Goal: Transaction & Acquisition: Purchase product/service

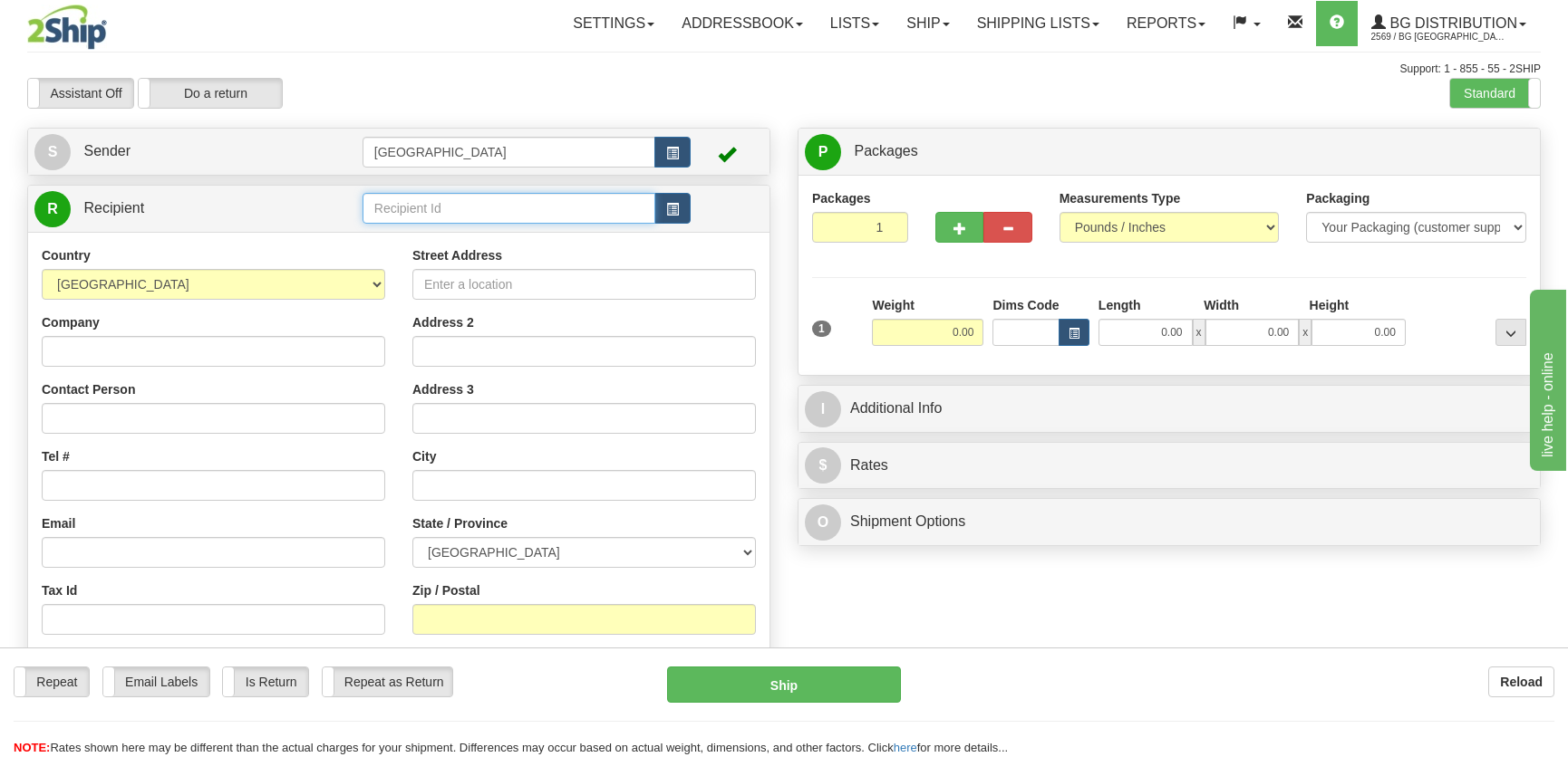
click at [399, 217] on input "text" at bounding box center [508, 208] width 293 height 30
click at [509, 199] on input "text" at bounding box center [508, 208] width 293 height 30
click at [517, 236] on div "60125" at bounding box center [504, 237] width 275 height 20
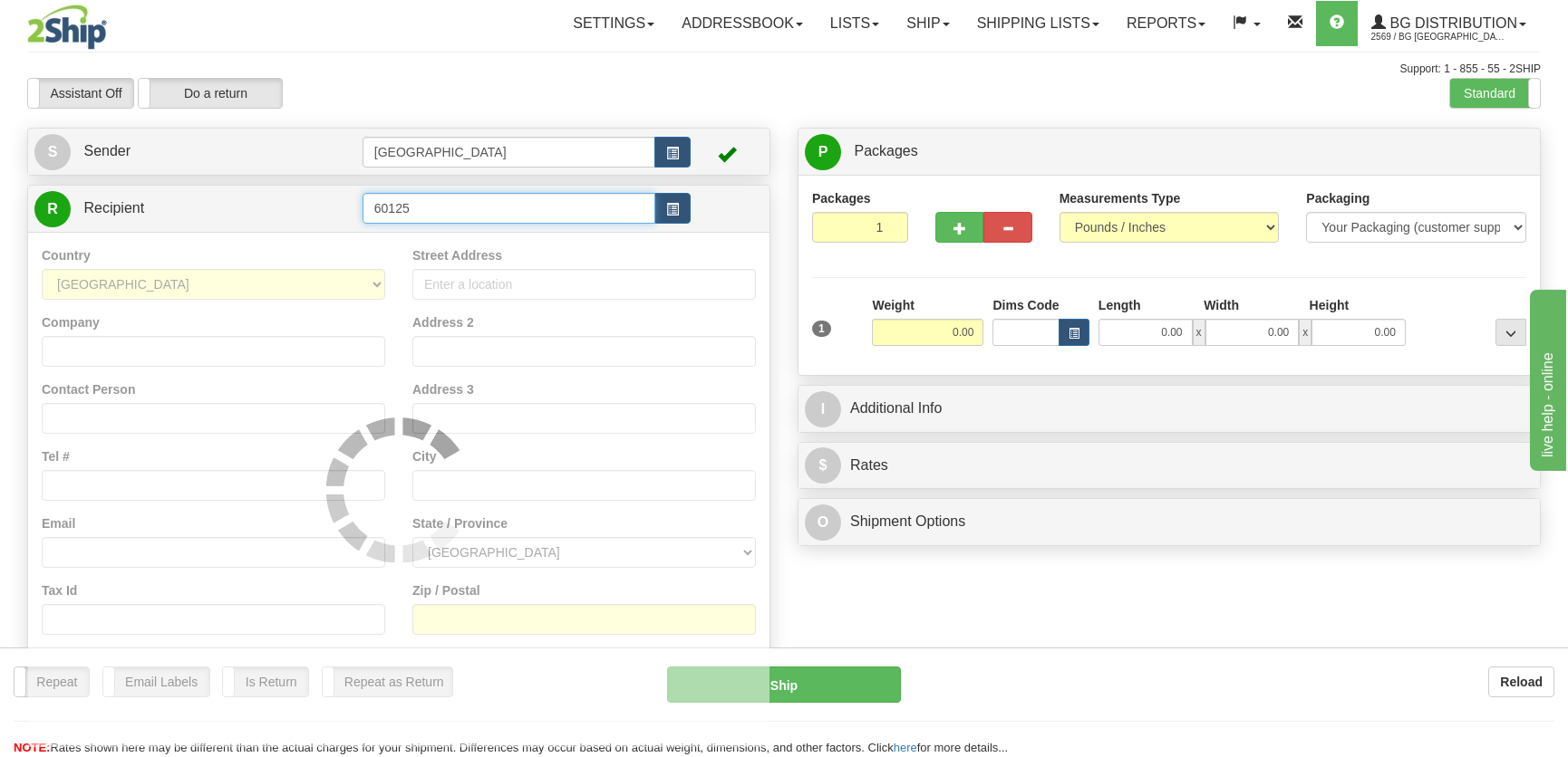
type input "60125"
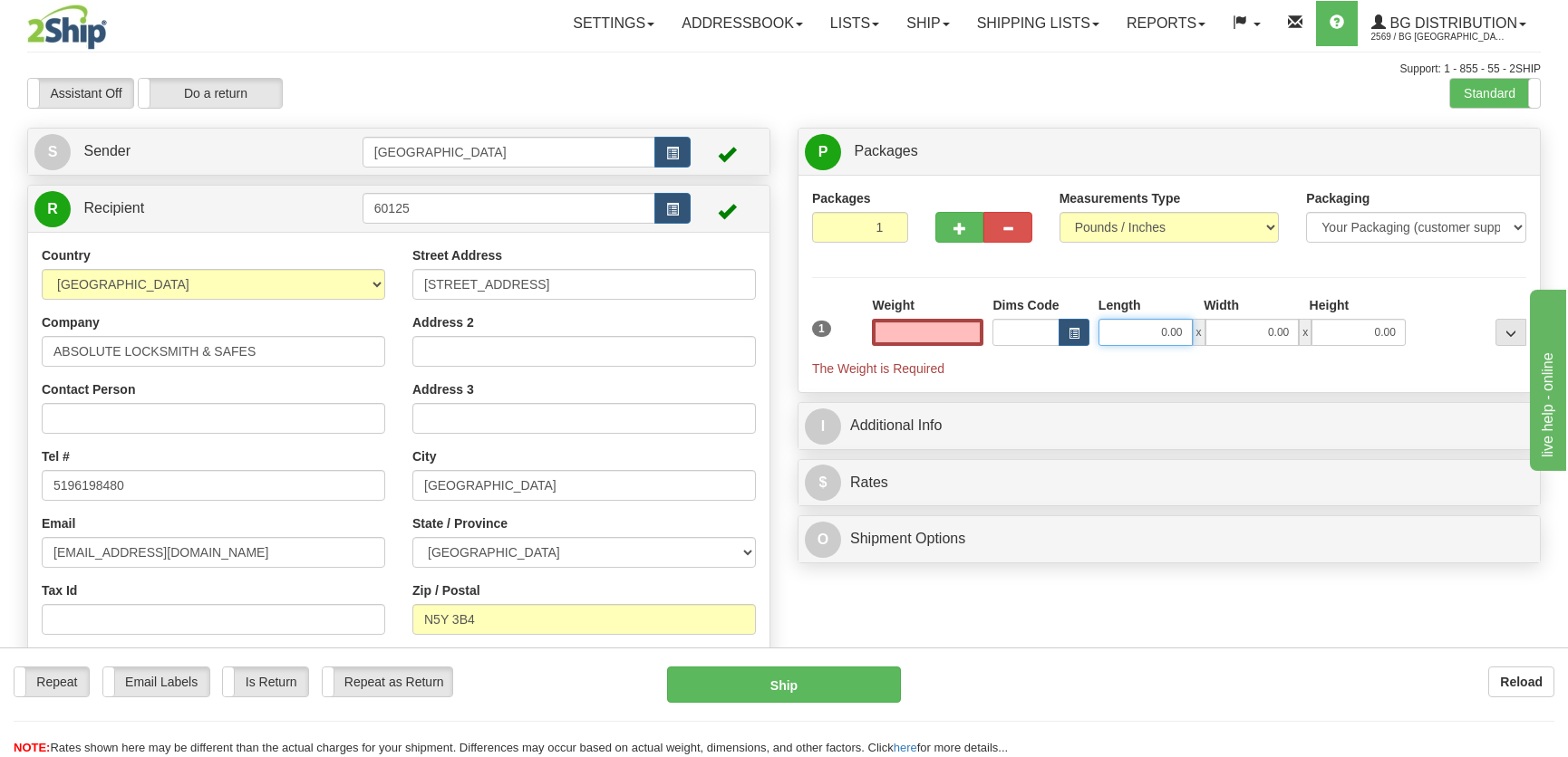
type input "0.00"
click at [1153, 335] on input "0.00" at bounding box center [1145, 332] width 94 height 28
type input "16.00"
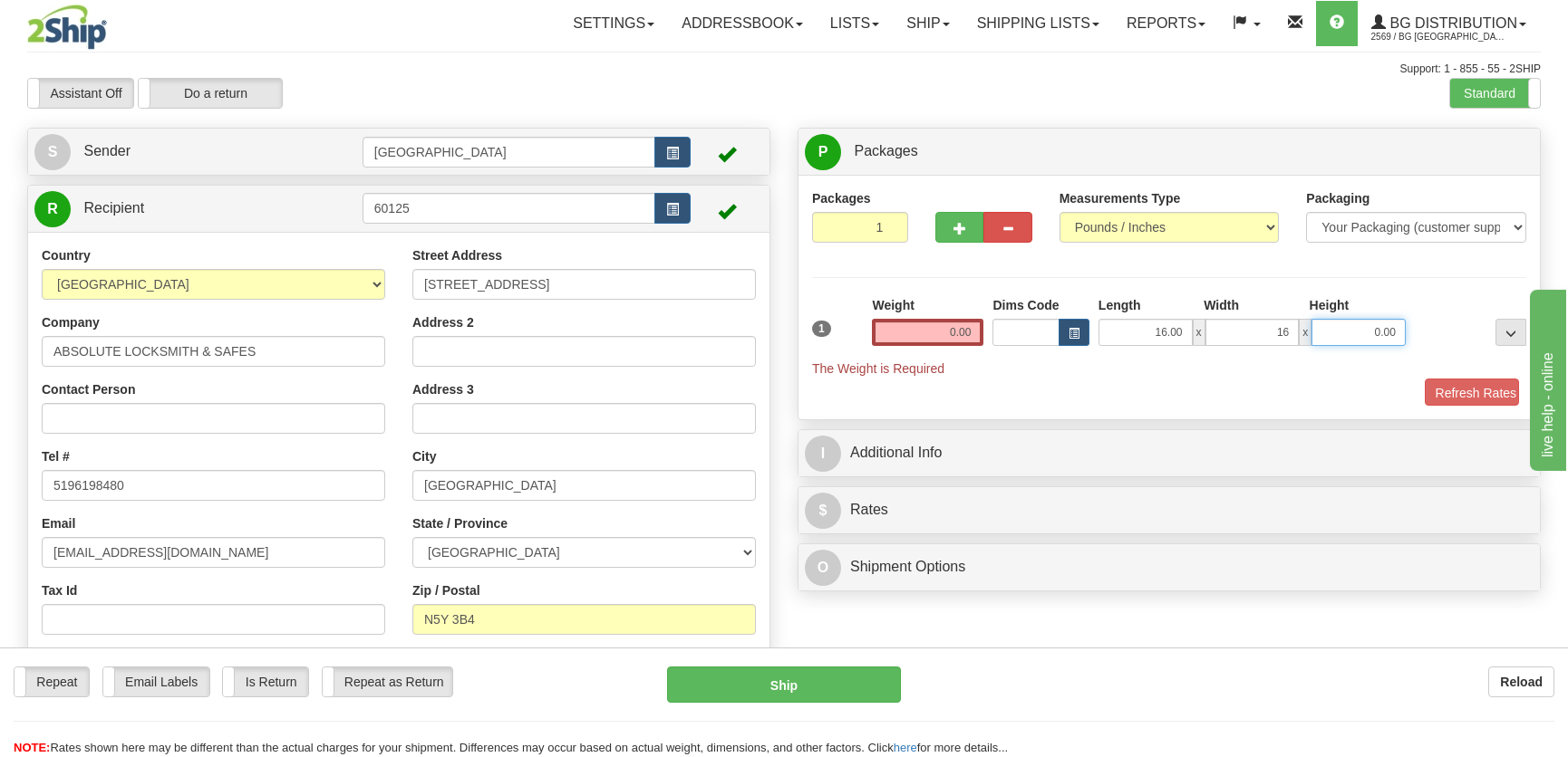
type input "16.00"
type input "7.00"
click at [935, 340] on input "0.00" at bounding box center [927, 332] width 111 height 28
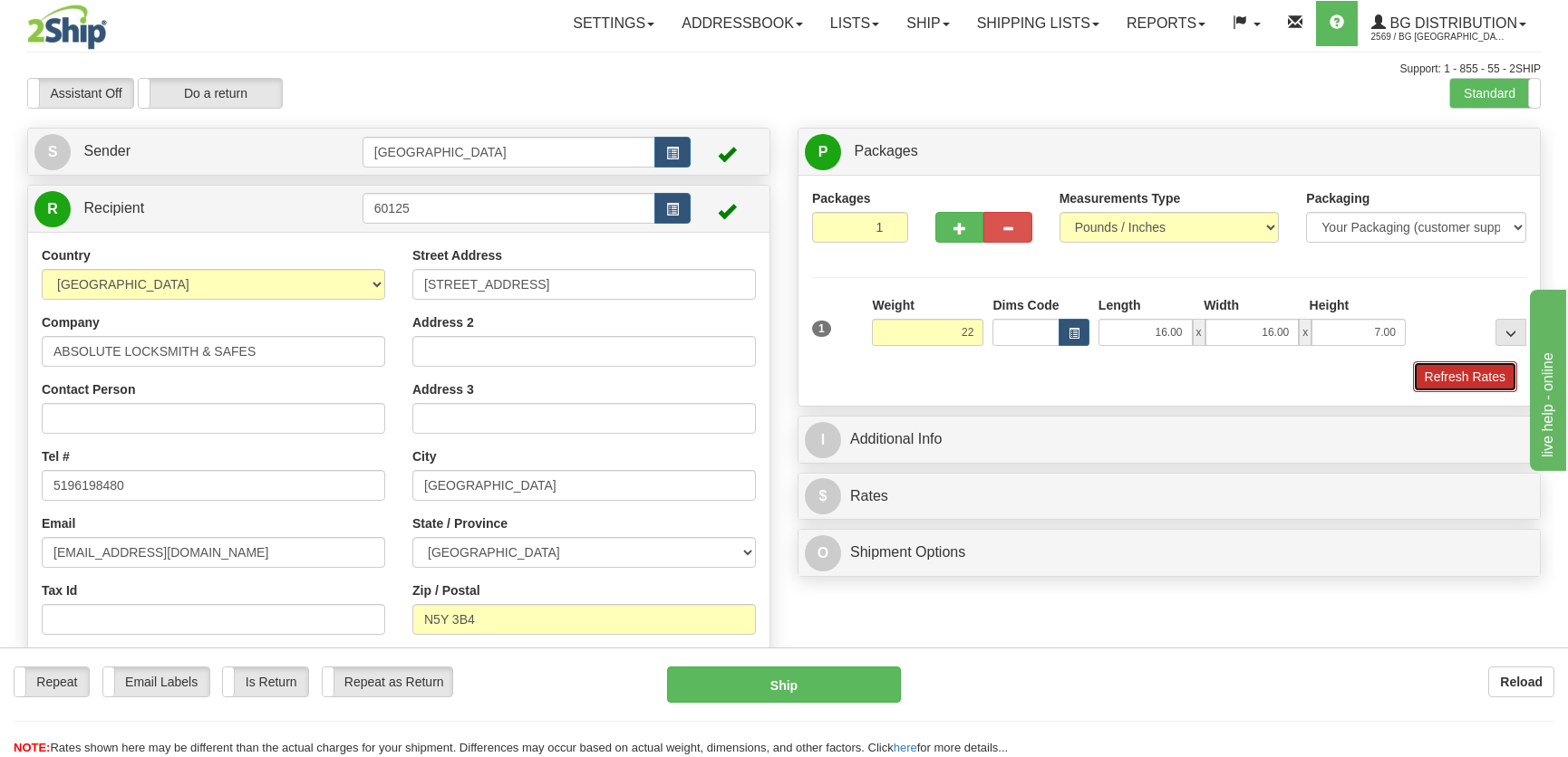
click at [1425, 364] on button "Refresh Rates" at bounding box center [1465, 377] width 105 height 30
type input "22.00"
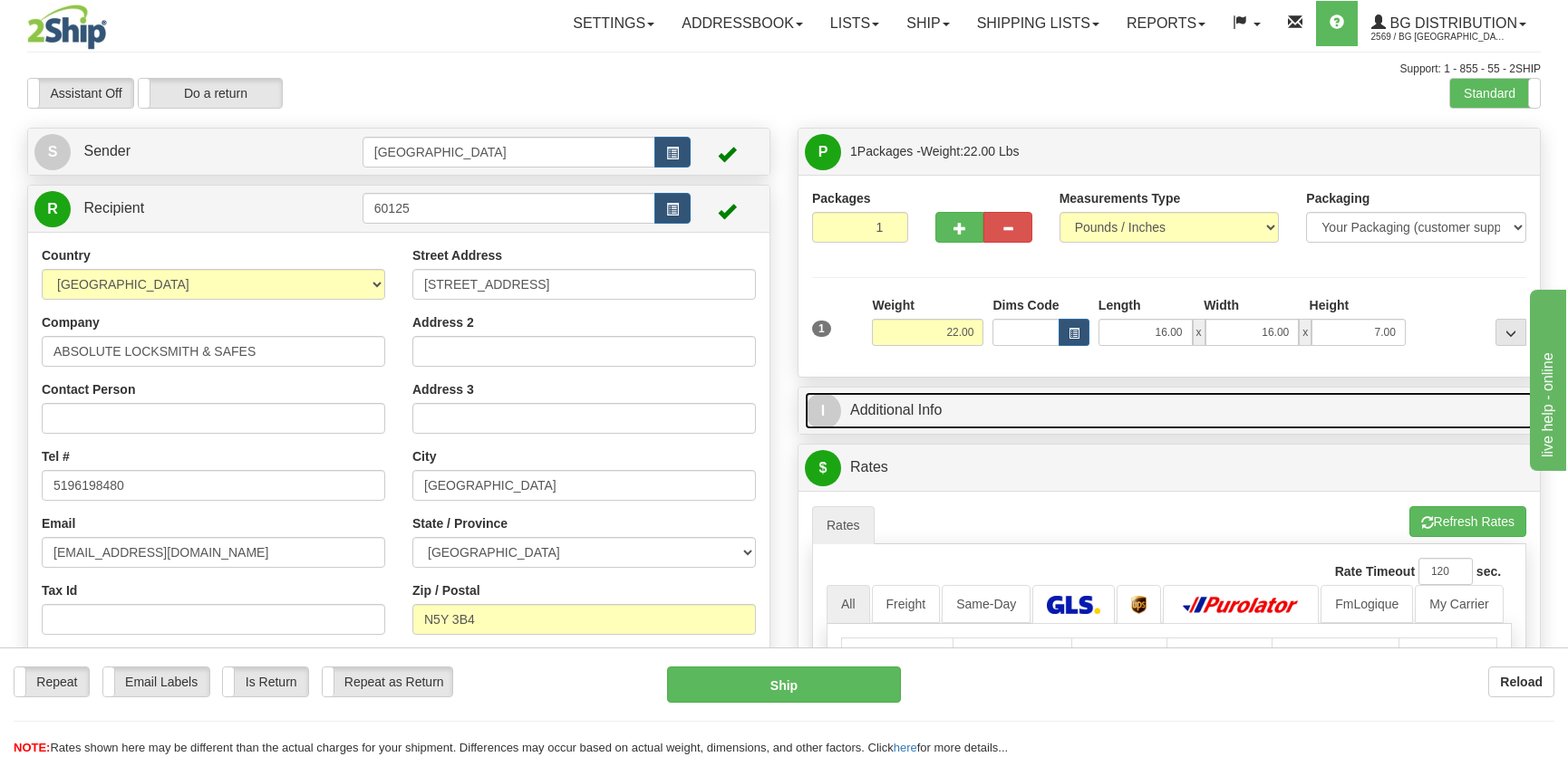
click at [1328, 421] on link "I Additional Info" at bounding box center [1169, 410] width 729 height 37
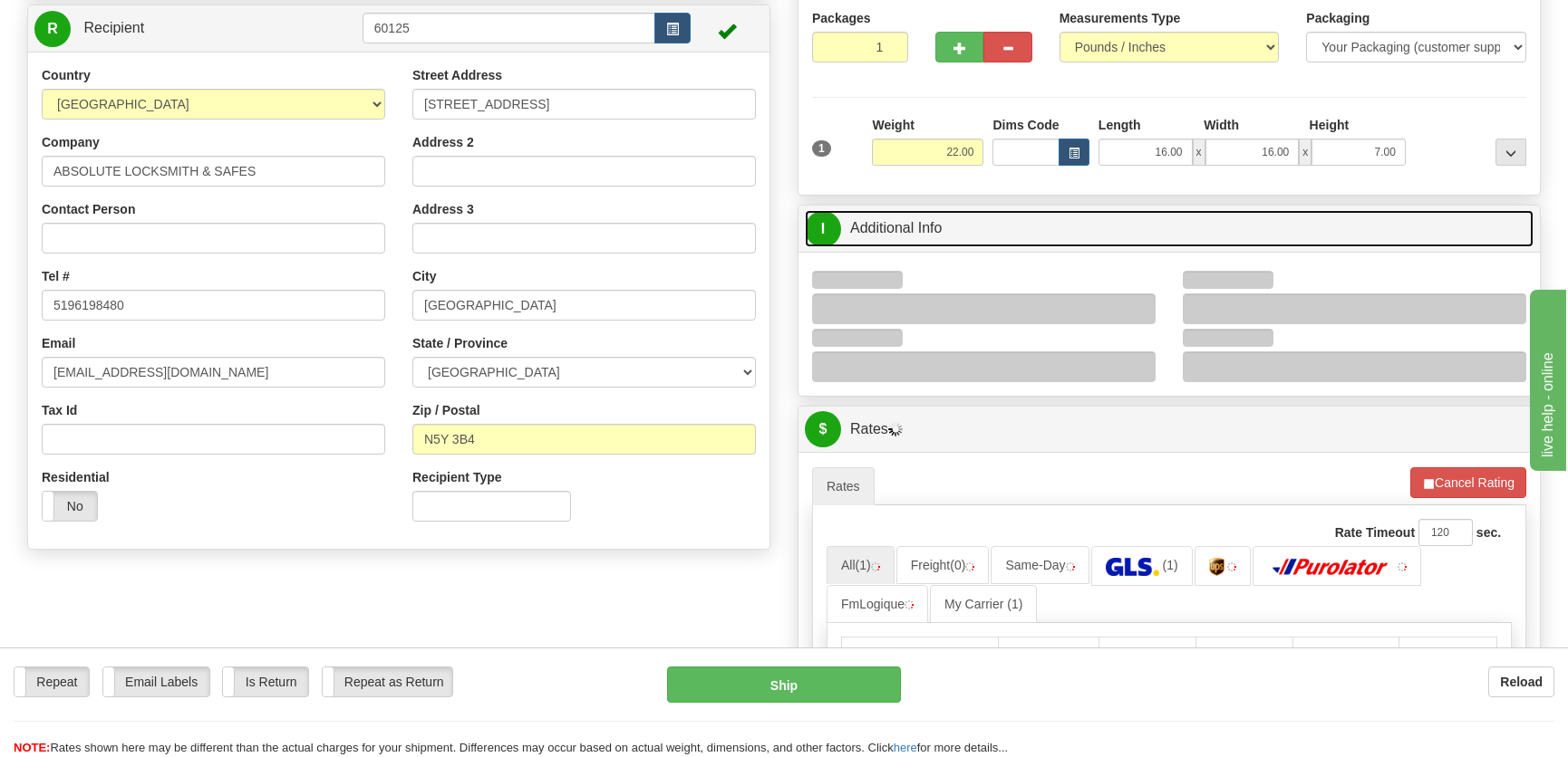
scroll to position [246, 0]
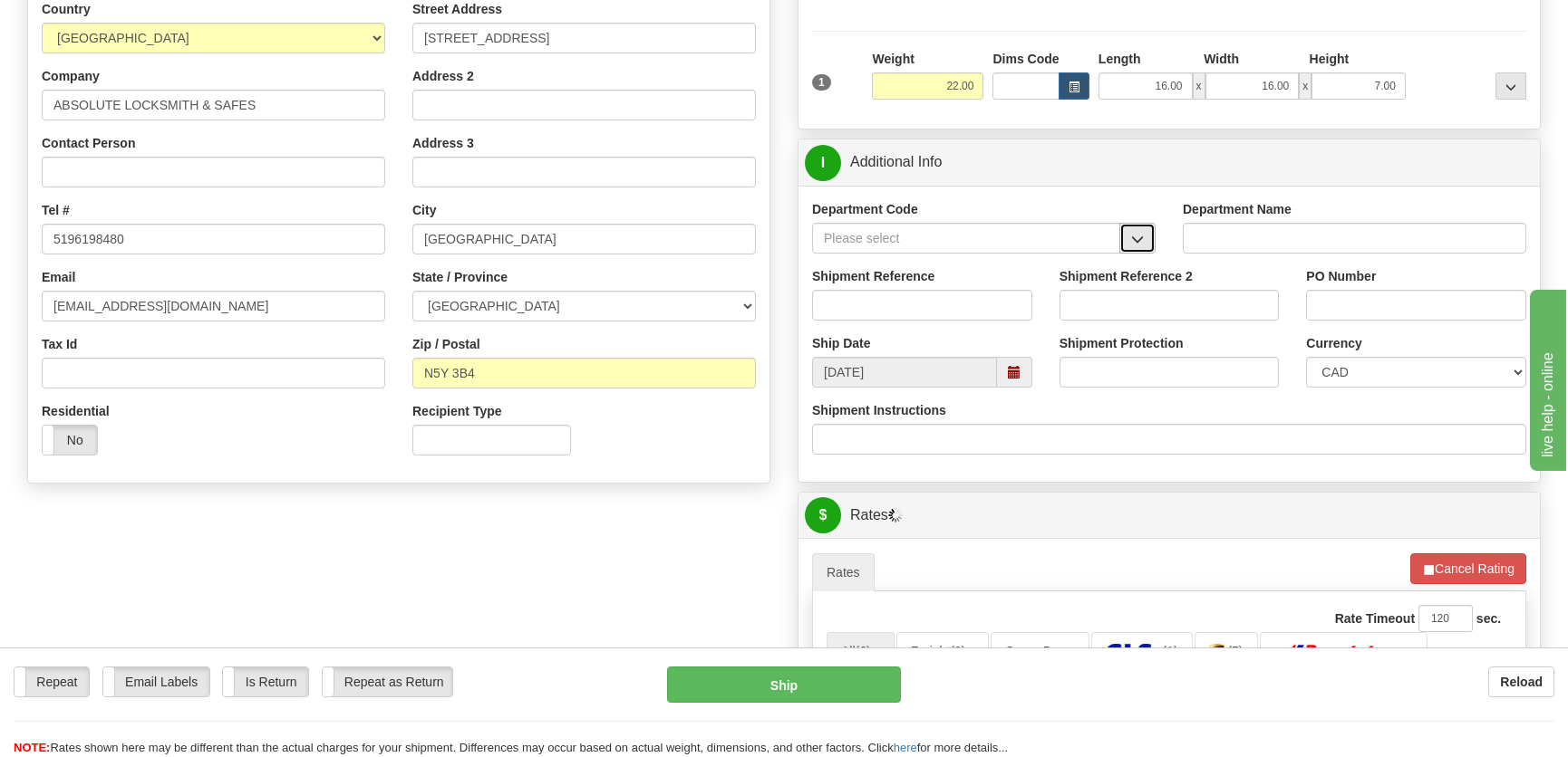
click at [1127, 237] on button "button" at bounding box center [1138, 238] width 36 height 30
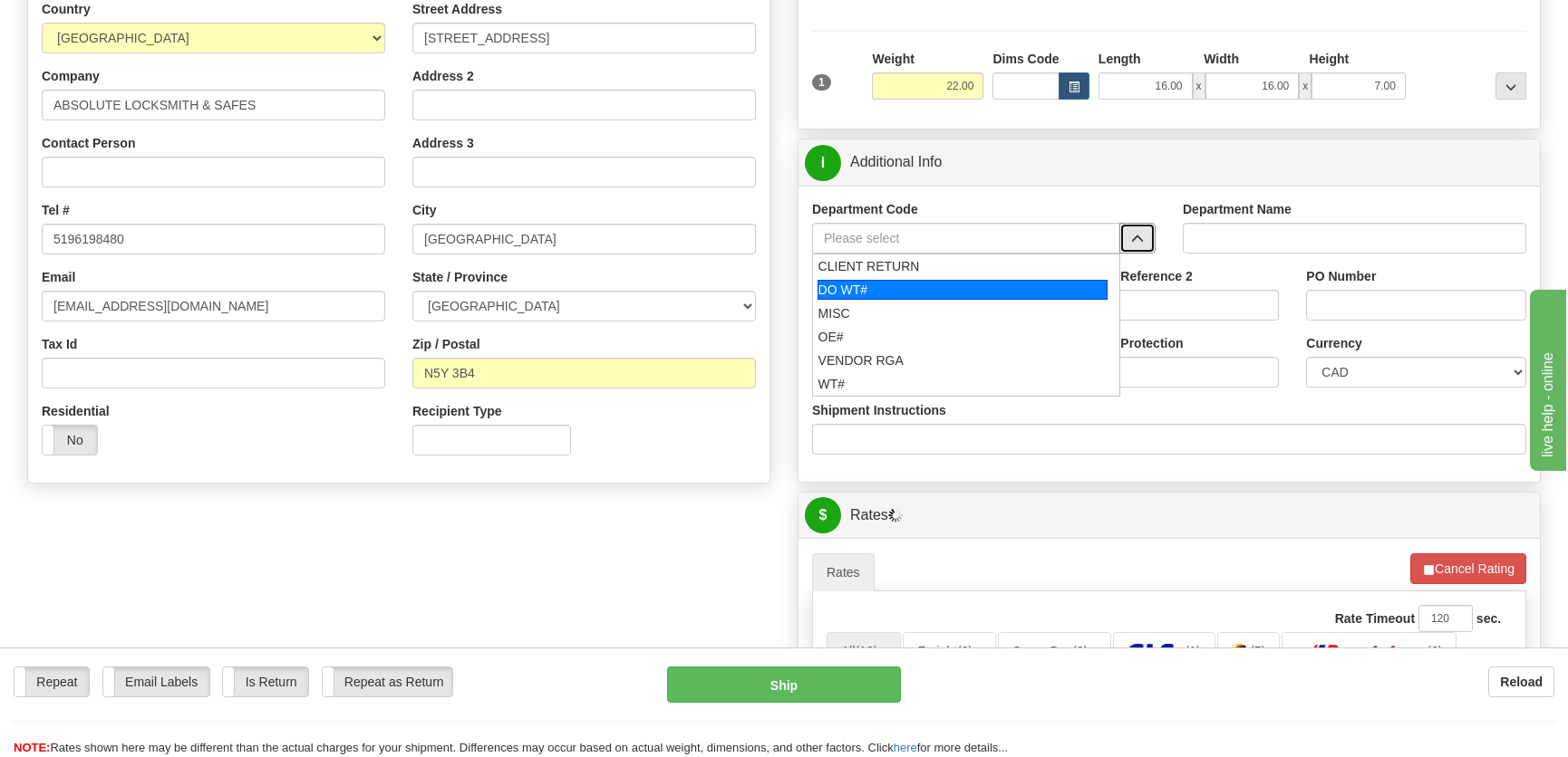
drag, startPoint x: 939, startPoint y: 339, endPoint x: 948, endPoint y: 276, distance: 63.6
click at [948, 276] on ul "CLIENT RETURN DO WT# MISC OE# VENDOR RGA WT#" at bounding box center [966, 325] width 308 height 143
click at [943, 280] on div "DO WT#" at bounding box center [963, 290] width 291 height 20
type input "DO WT#"
type input "DIRECT ORDERS"
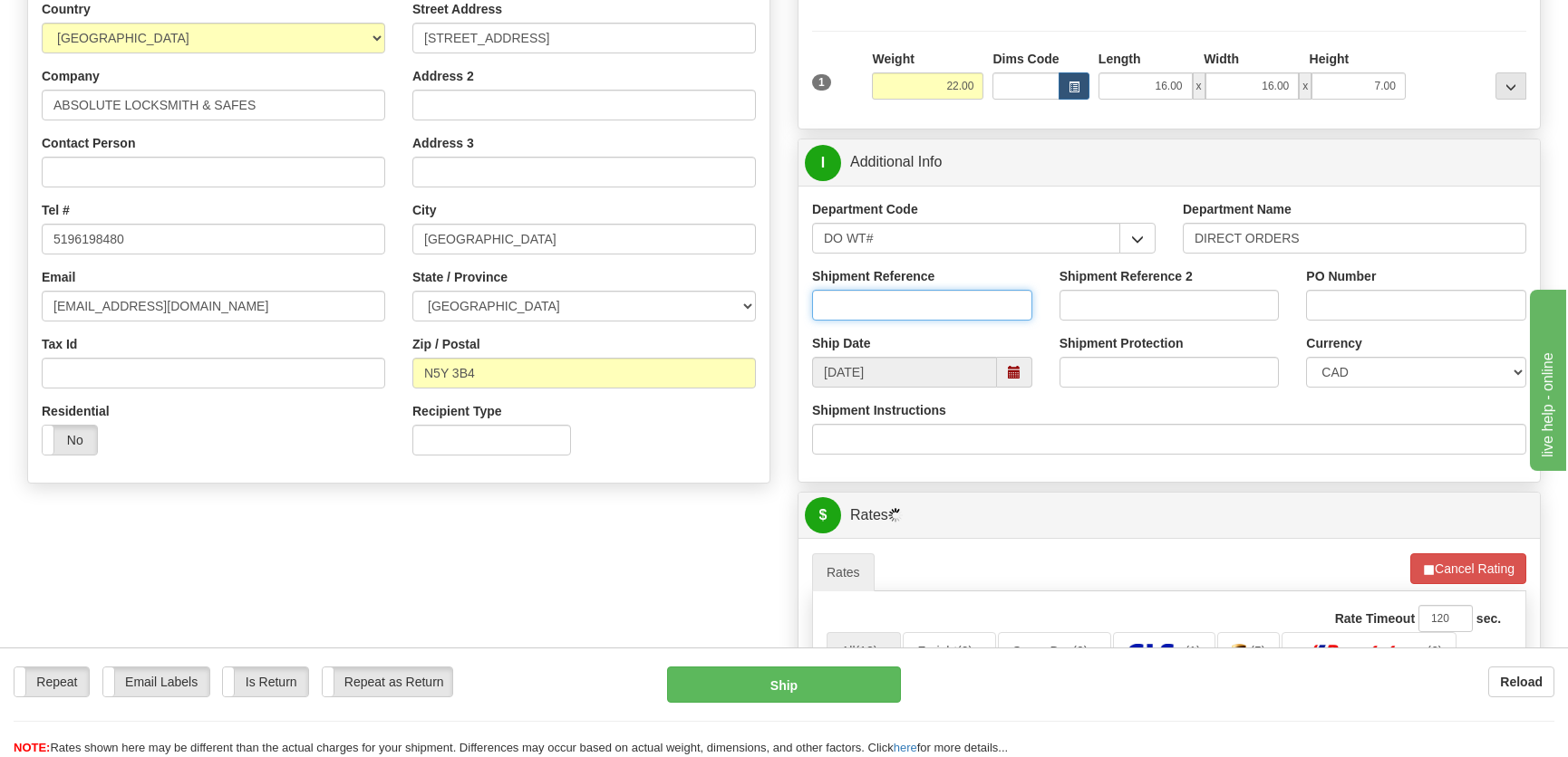
click at [933, 304] on input "Shipment Reference" at bounding box center [923, 305] width 220 height 30
type input "165190-00"
click at [1321, 303] on input "PO Number" at bounding box center [1416, 305] width 220 height 30
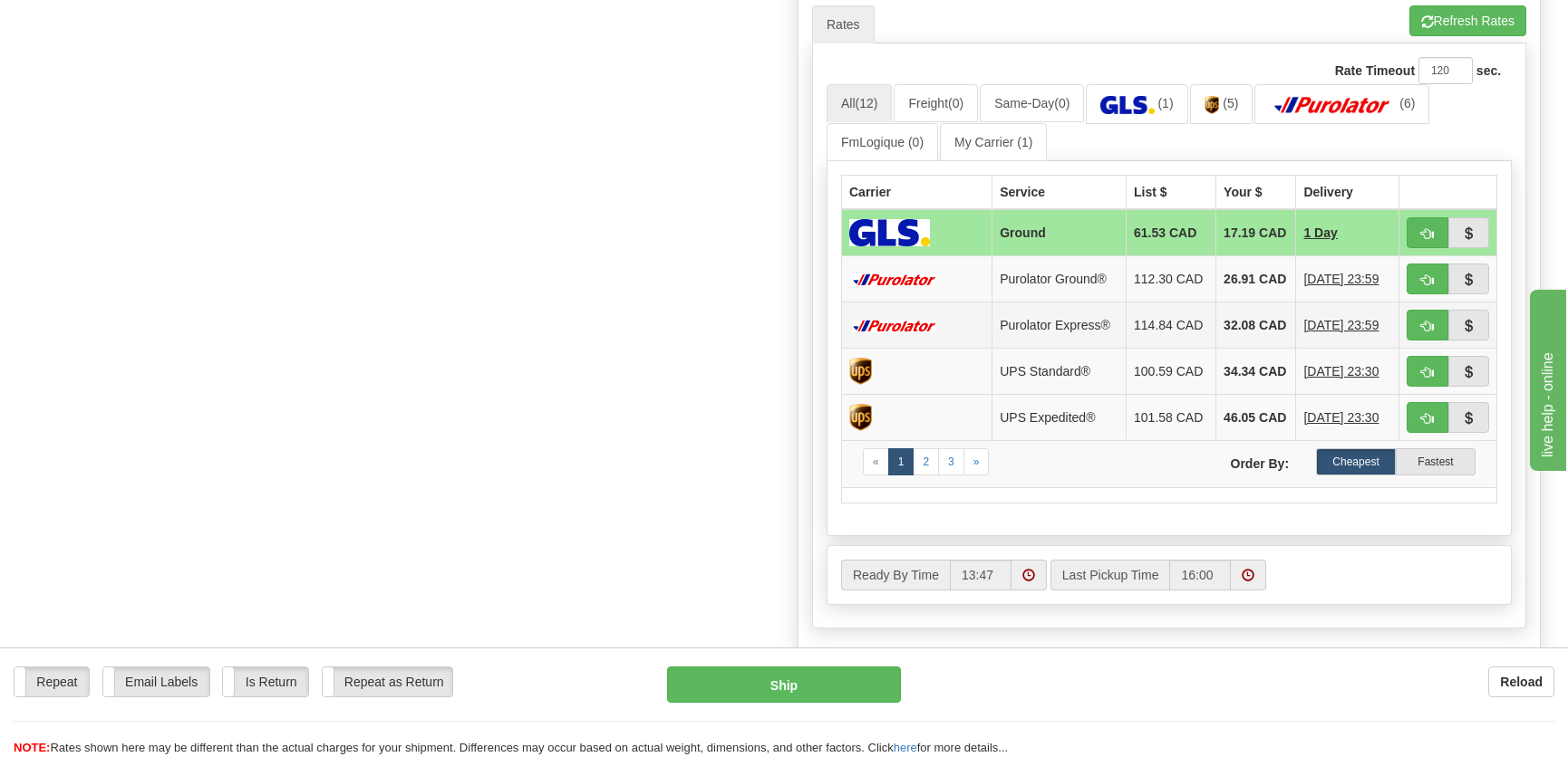
scroll to position [823, 0]
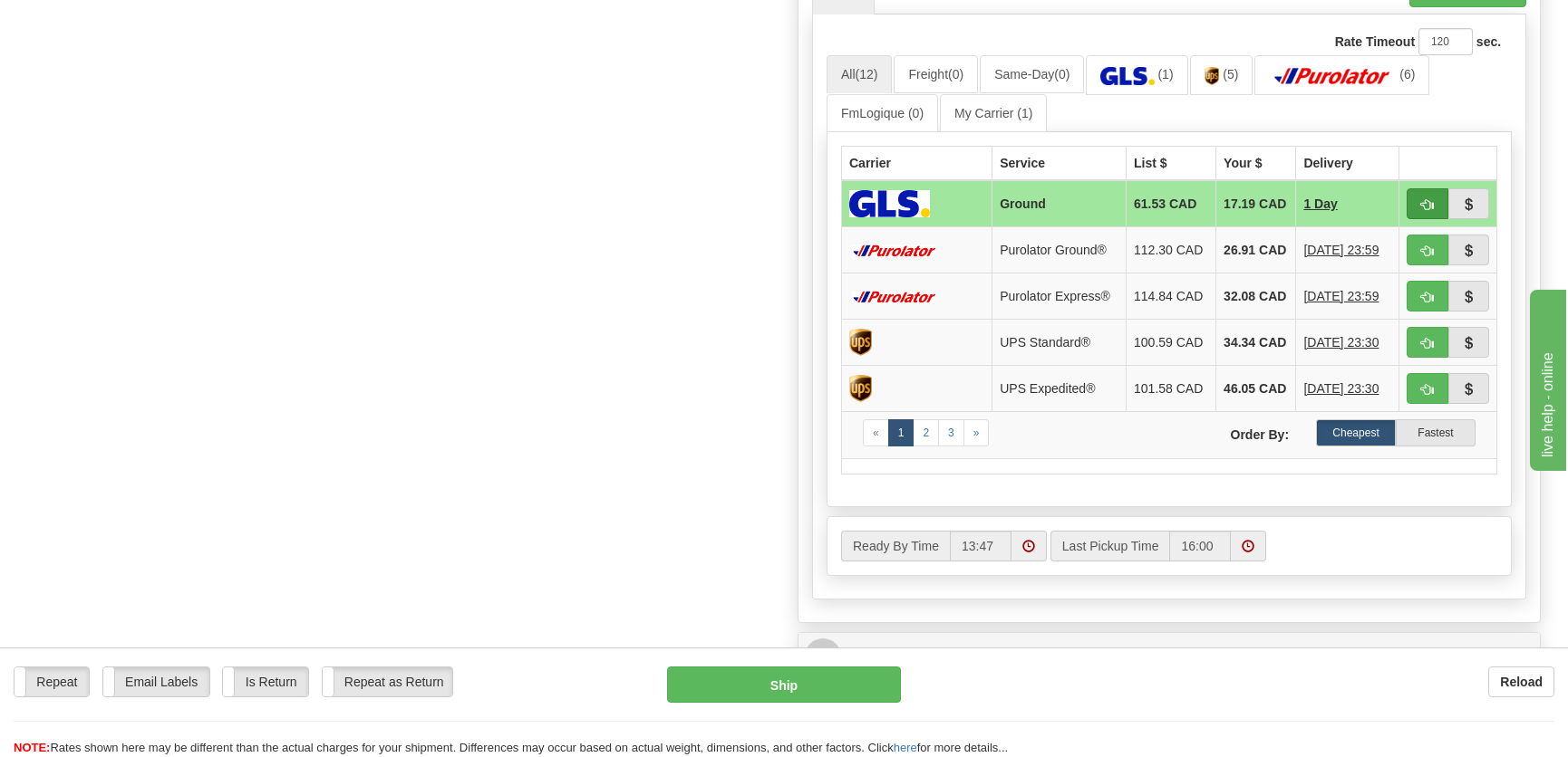
type input "."
click at [1427, 205] on span "button" at bounding box center [1426, 205] width 12 height 11
type input "1"
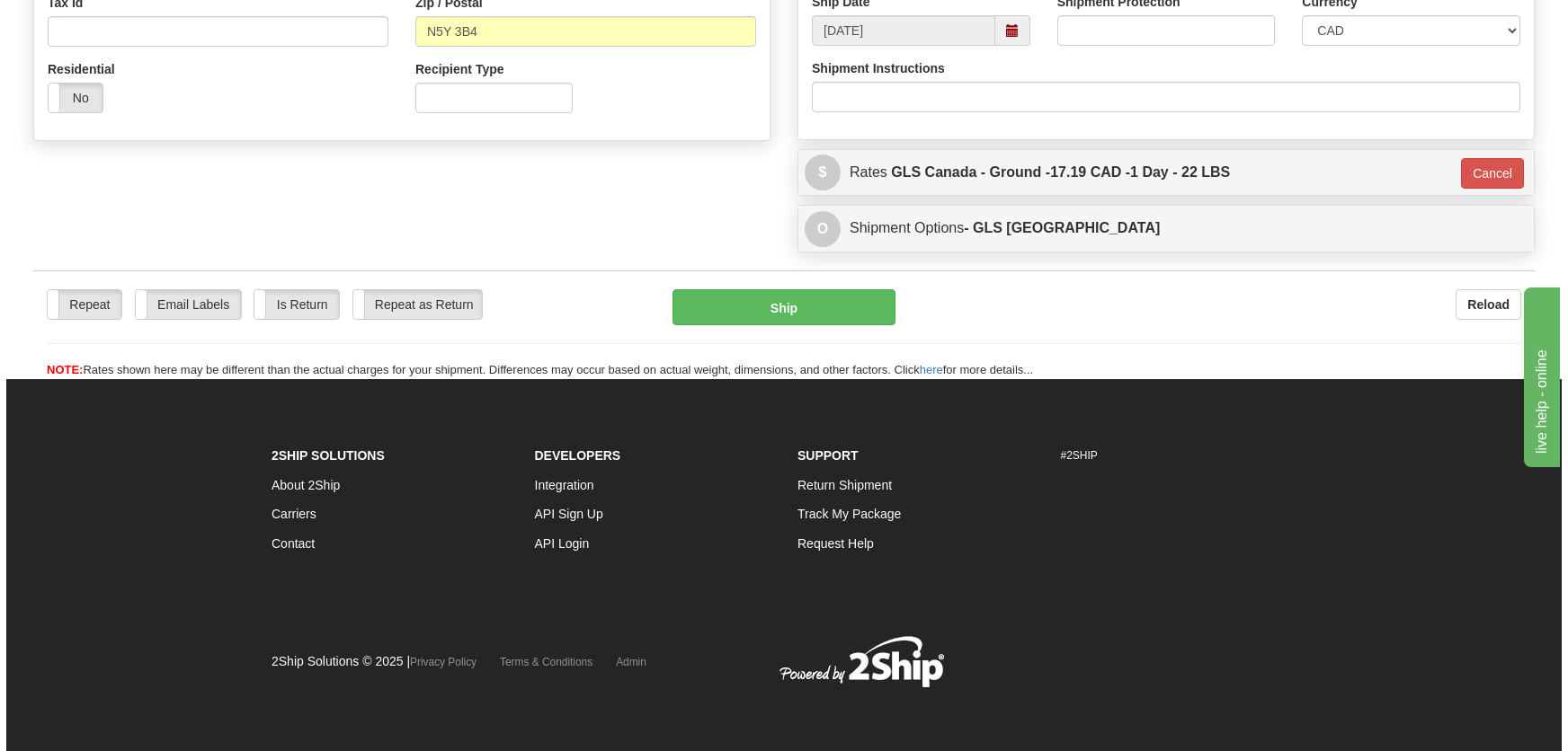
scroll to position [583, 0]
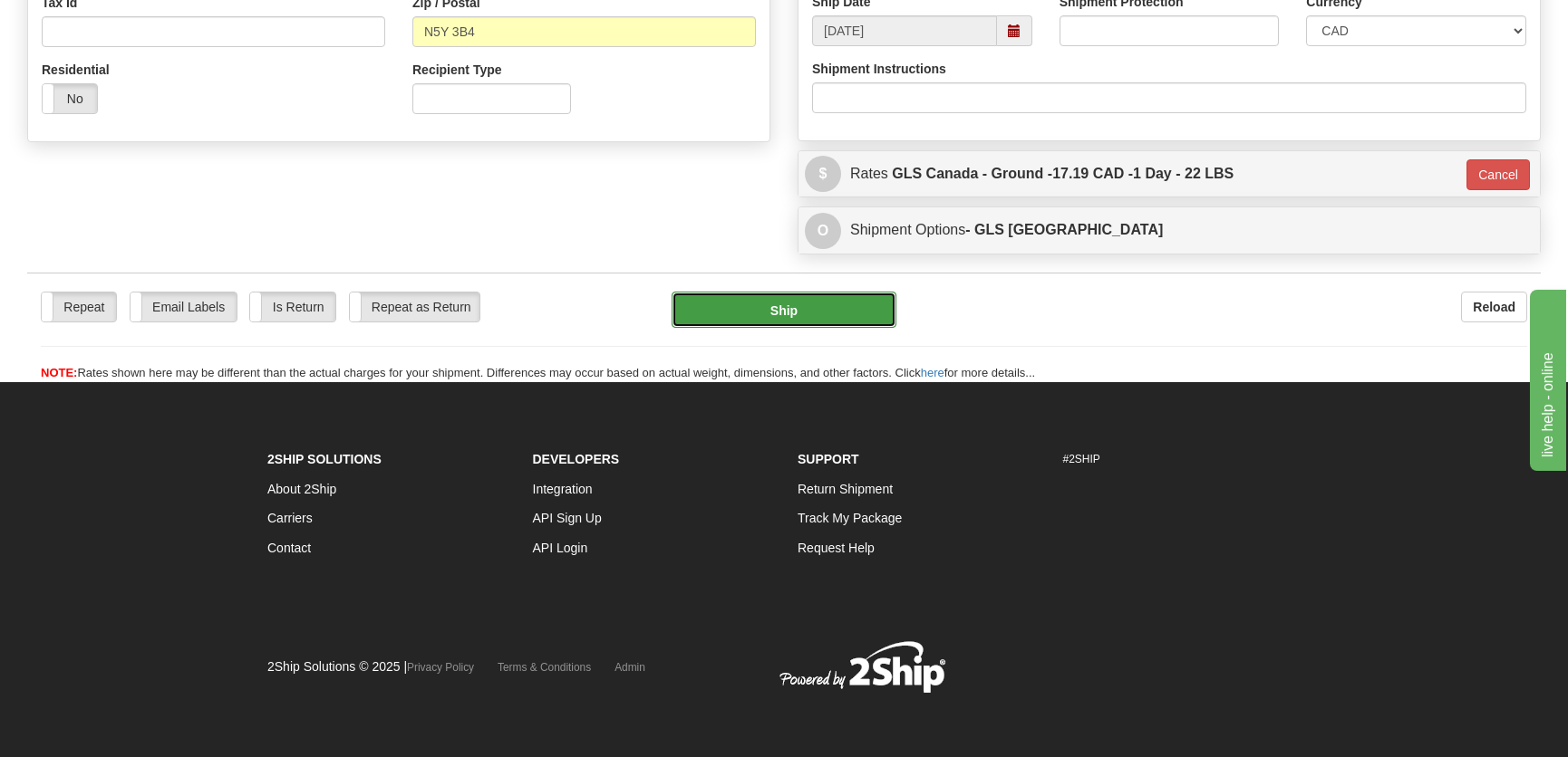
click at [827, 300] on button "Ship" at bounding box center [784, 310] width 225 height 36
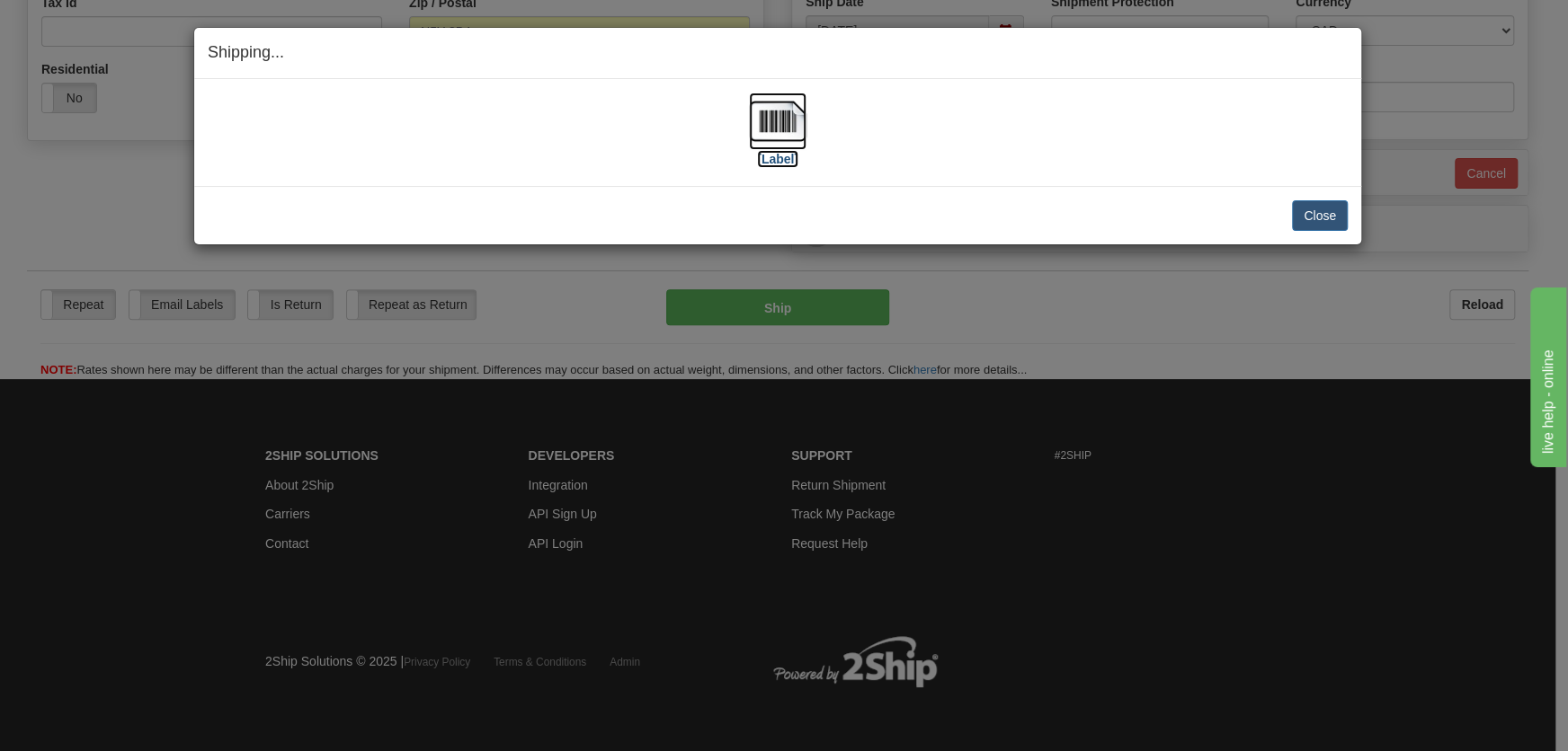
click at [777, 107] on img at bounding box center [777, 121] width 58 height 57
click at [1322, 222] on button "Close" at bounding box center [1319, 216] width 56 height 30
